Goal: Find specific page/section: Find specific page/section

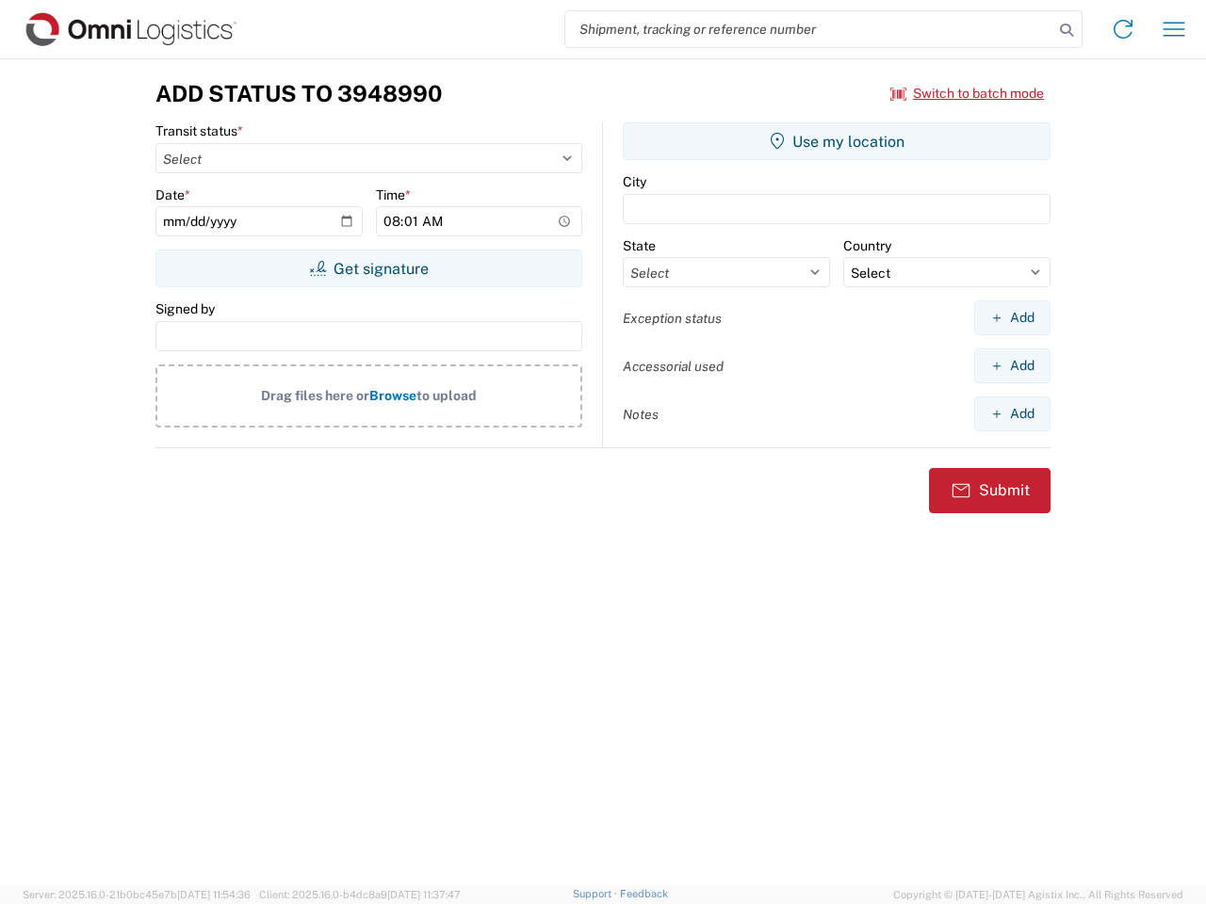
click at [809, 29] on input "search" at bounding box center [809, 29] width 488 height 36
click at [1066, 30] on icon at bounding box center [1066, 30] width 26 height 26
click at [1123, 29] on icon at bounding box center [1123, 29] width 30 height 30
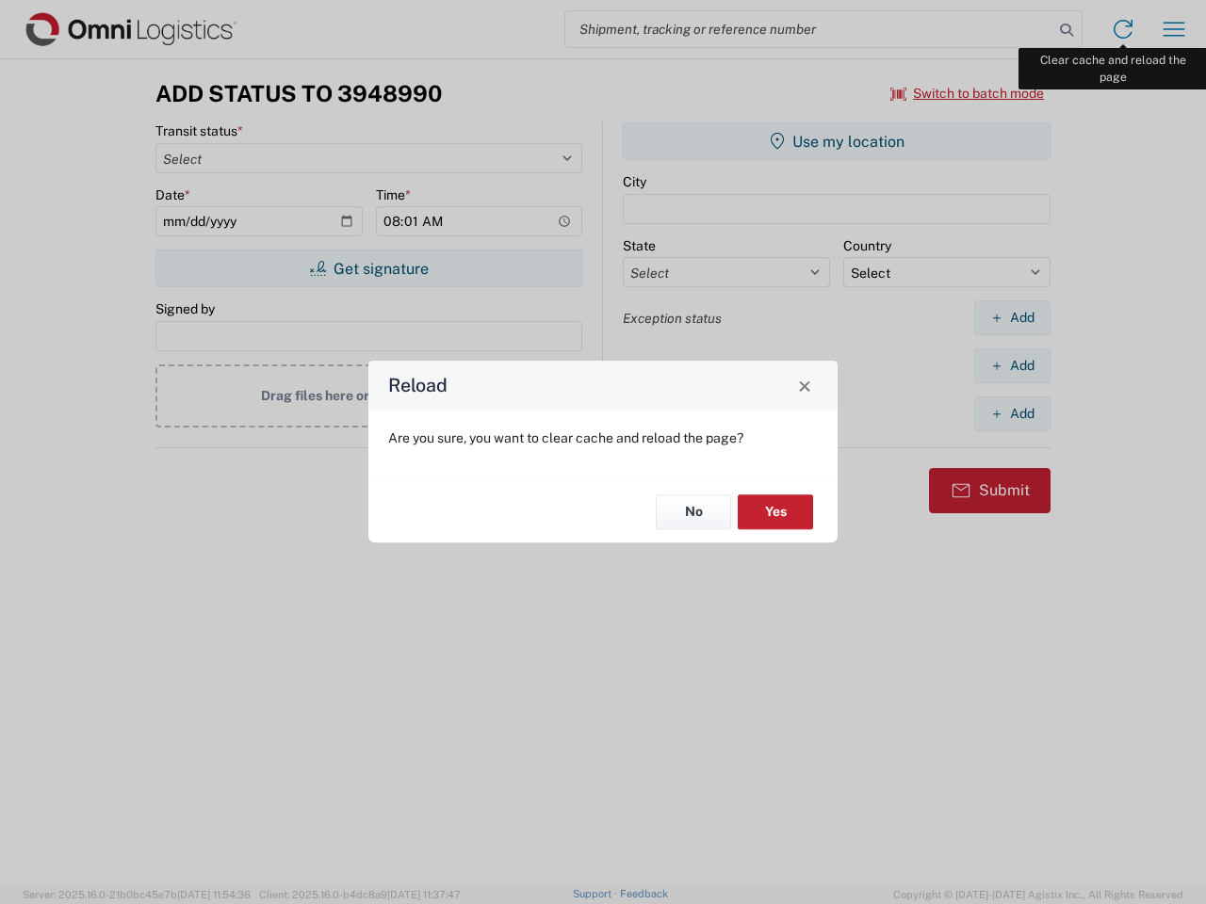
click at [1174, 29] on div "Reload Are you sure, you want to clear cache and reload the page? No Yes" at bounding box center [603, 452] width 1206 height 904
click at [967, 93] on div "Reload Are you sure, you want to clear cache and reload the page? No Yes" at bounding box center [603, 452] width 1206 height 904
click at [368, 268] on div "Reload Are you sure, you want to clear cache and reload the page? No Yes" at bounding box center [603, 452] width 1206 height 904
click at [836, 141] on div "Reload Are you sure, you want to clear cache and reload the page? No Yes" at bounding box center [603, 452] width 1206 height 904
click at [1012, 317] on div "Reload Are you sure, you want to clear cache and reload the page? No Yes" at bounding box center [603, 452] width 1206 height 904
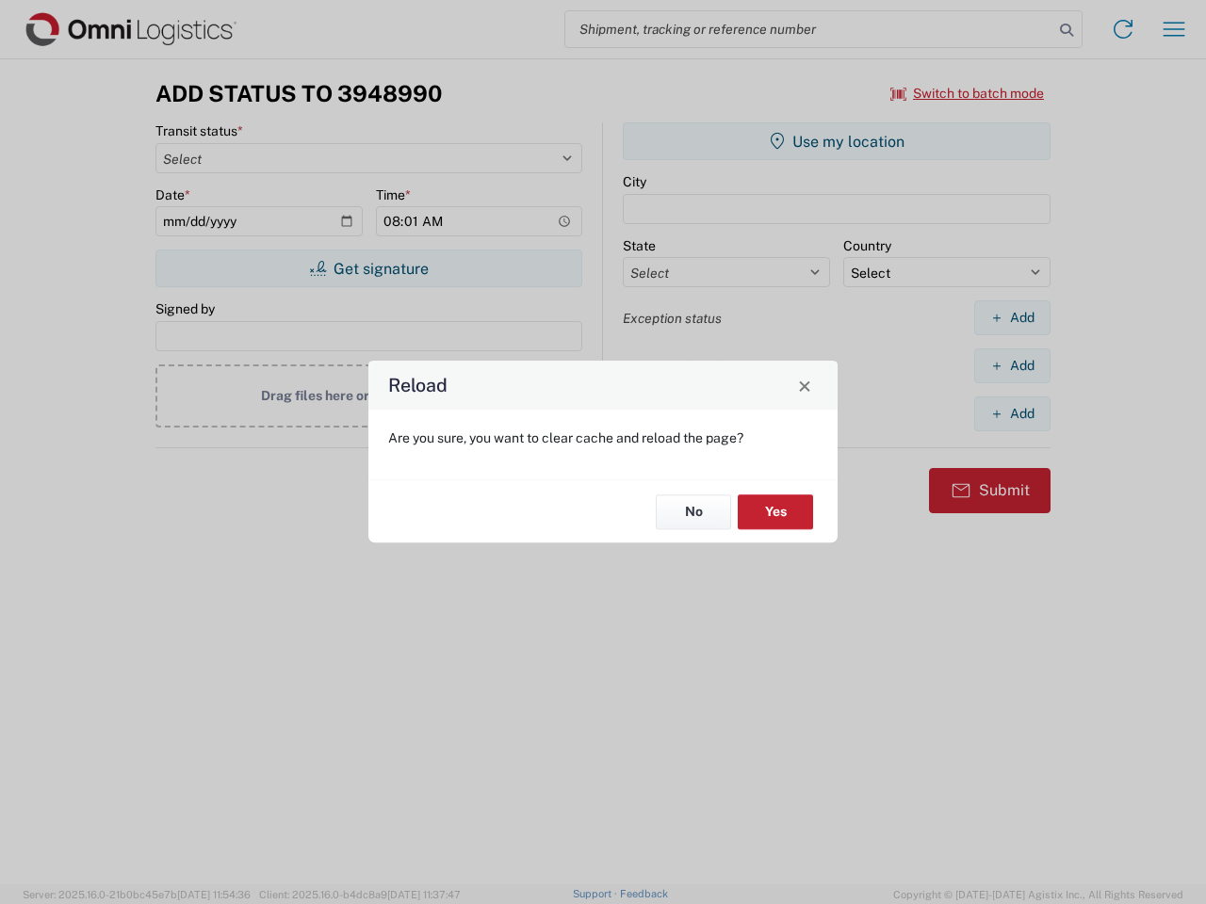
click at [1012, 365] on div "Reload Are you sure, you want to clear cache and reload the page? No Yes" at bounding box center [603, 452] width 1206 height 904
click at [1012, 413] on div "Reload Are you sure, you want to clear cache and reload the page? No Yes" at bounding box center [603, 452] width 1206 height 904
